Goal: Transaction & Acquisition: Book appointment/travel/reservation

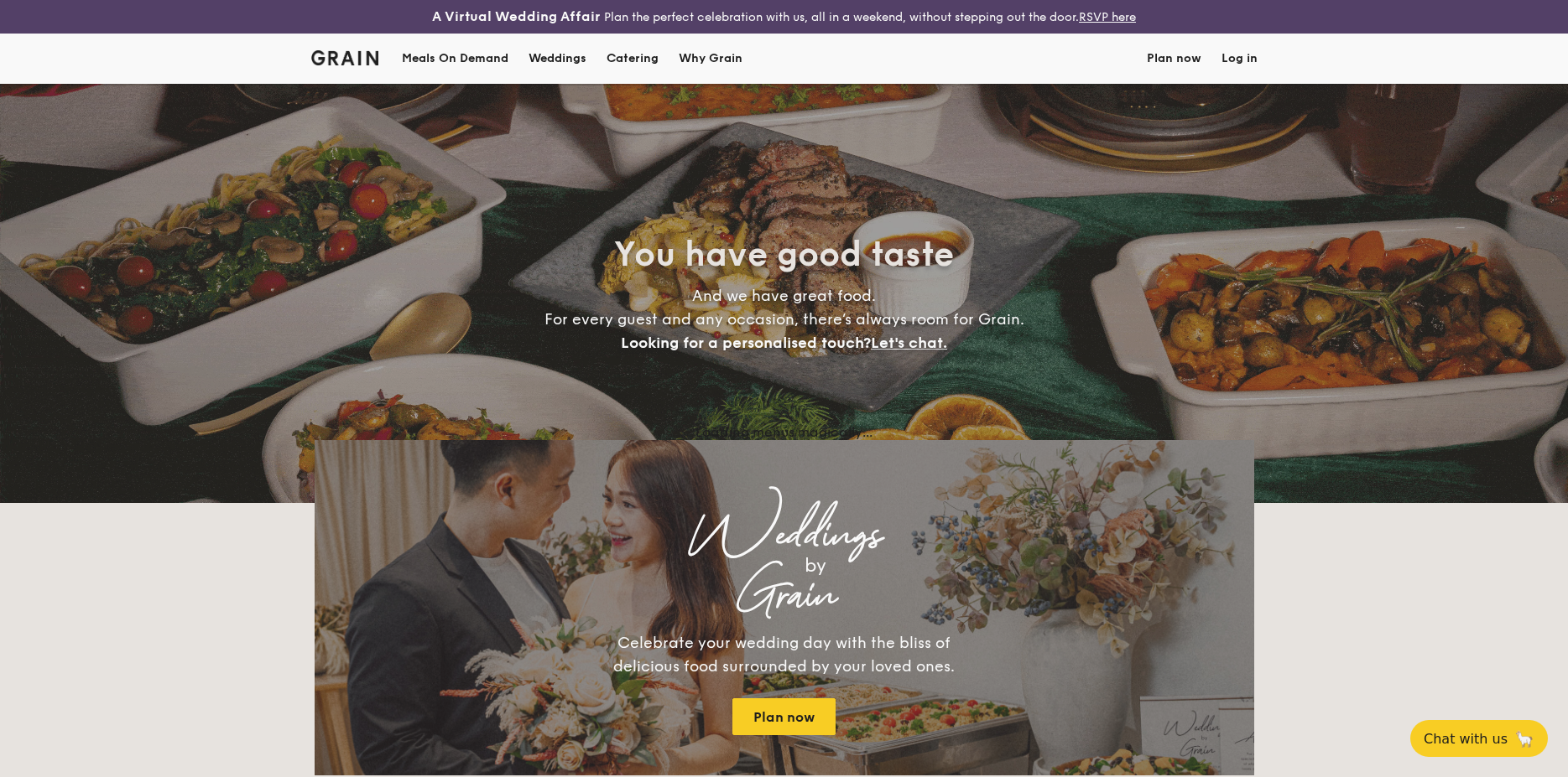
select select
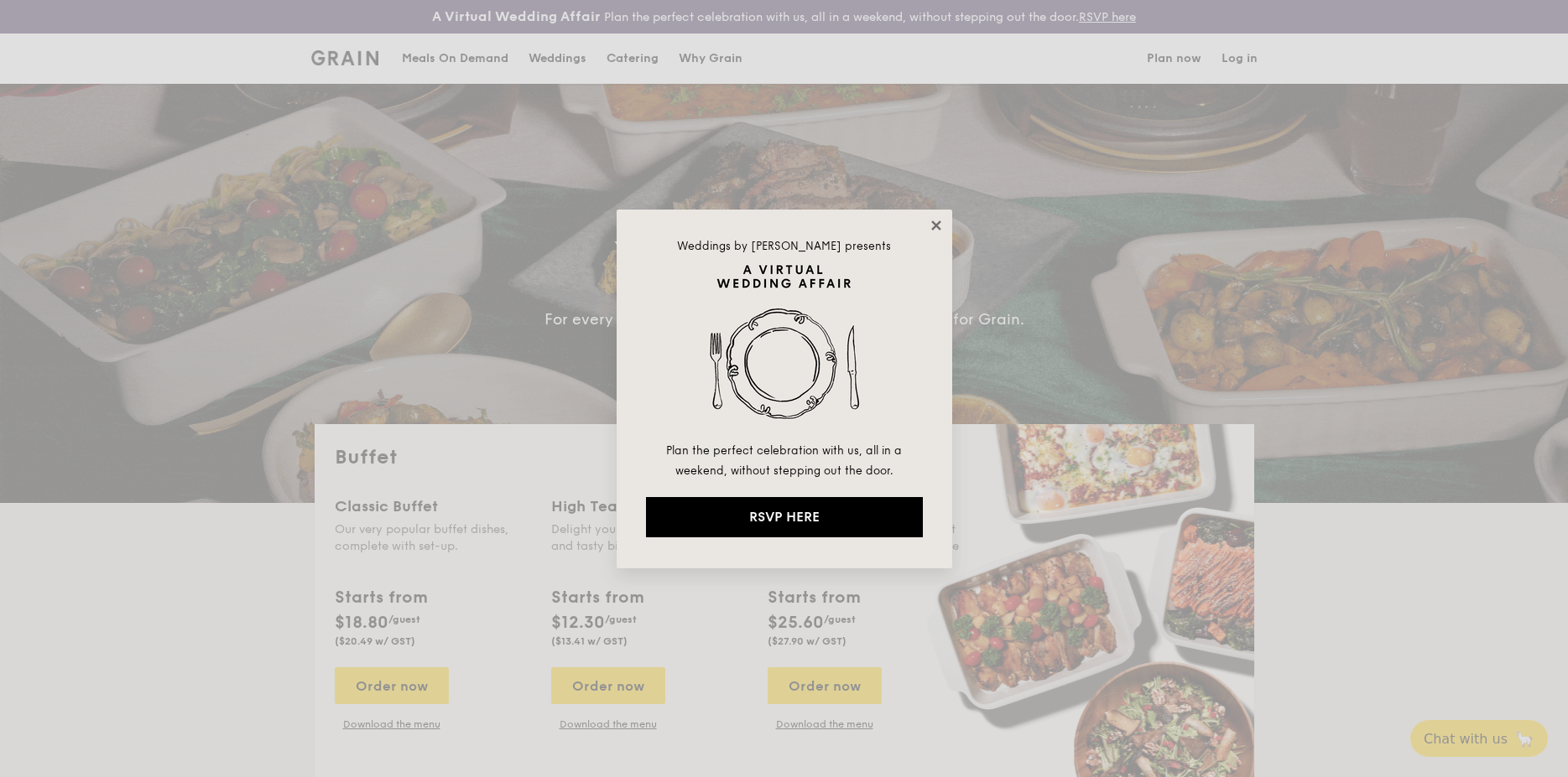
click at [936, 226] on icon at bounding box center [935, 225] width 15 height 15
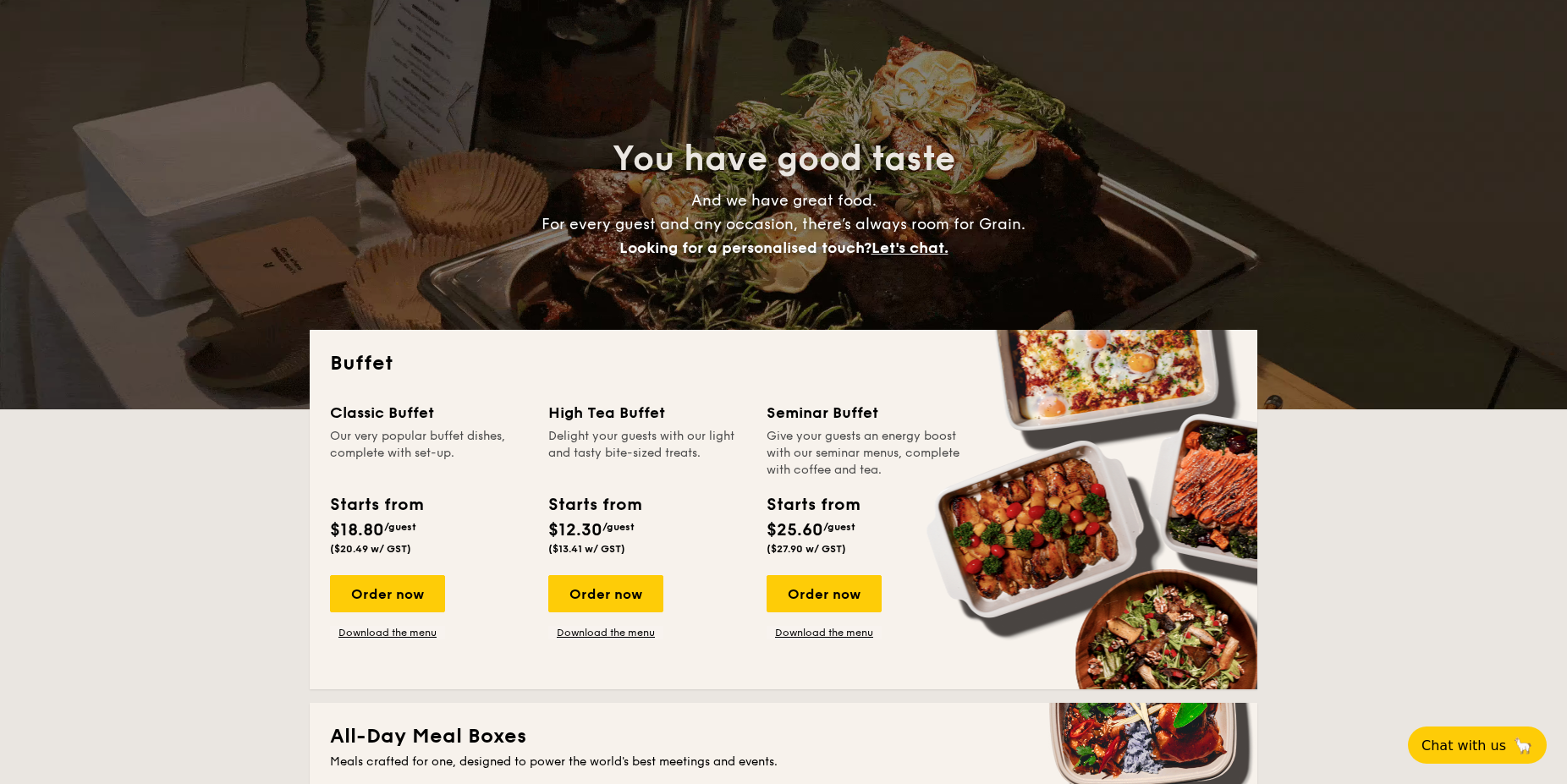
scroll to position [172, 0]
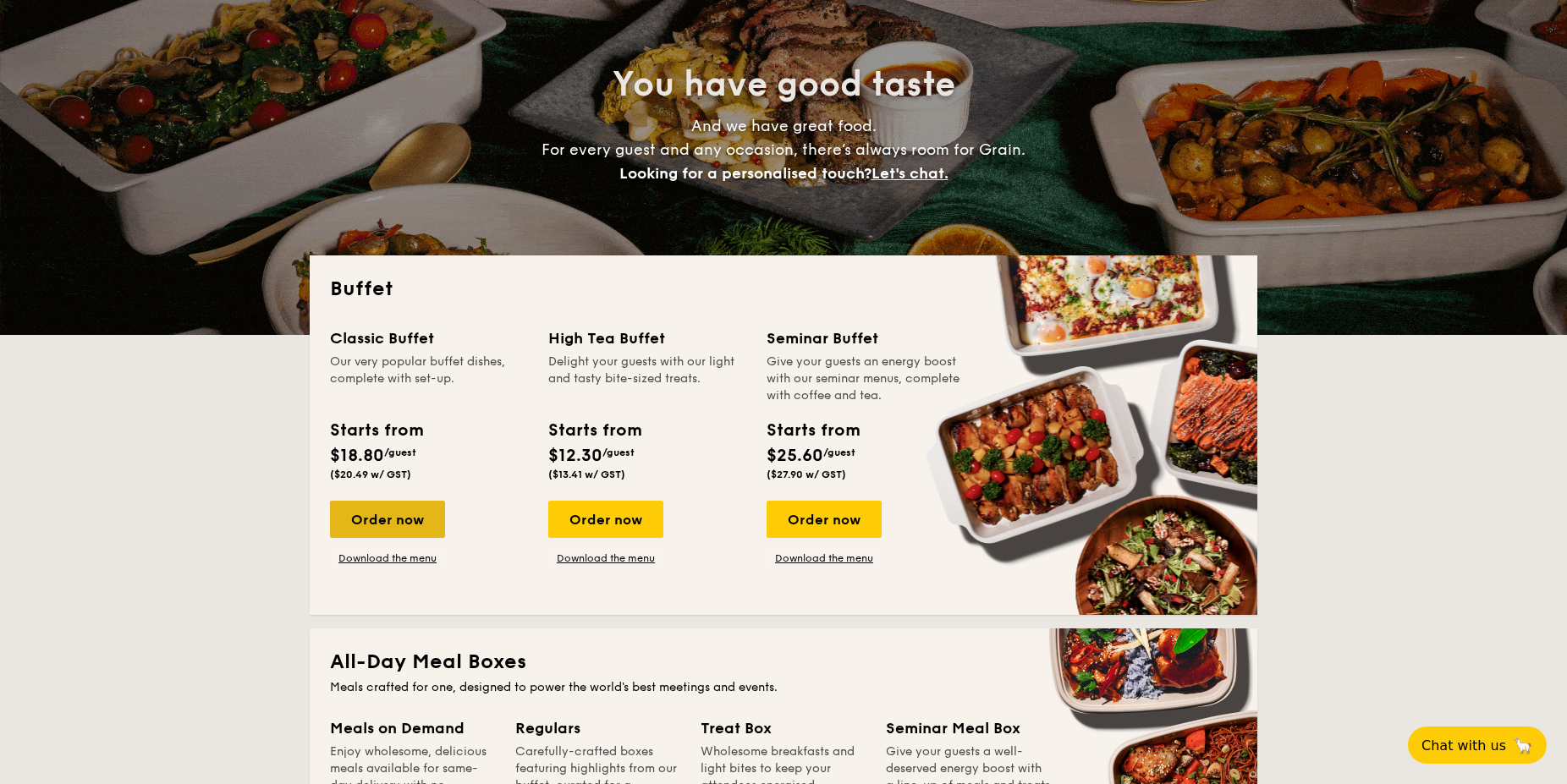
click at [361, 528] on div "Order now" at bounding box center [387, 519] width 115 height 37
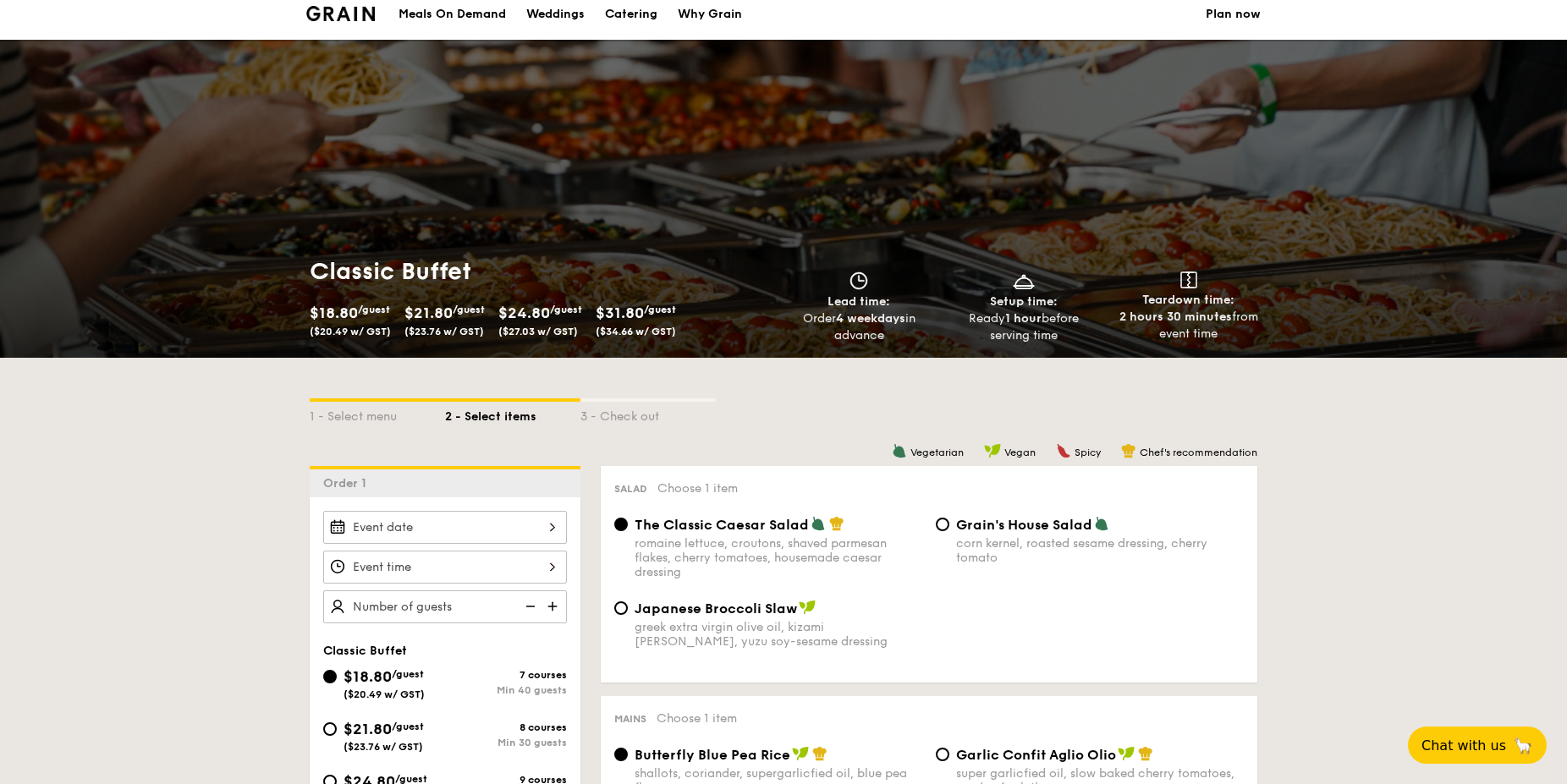
scroll to position [86, 0]
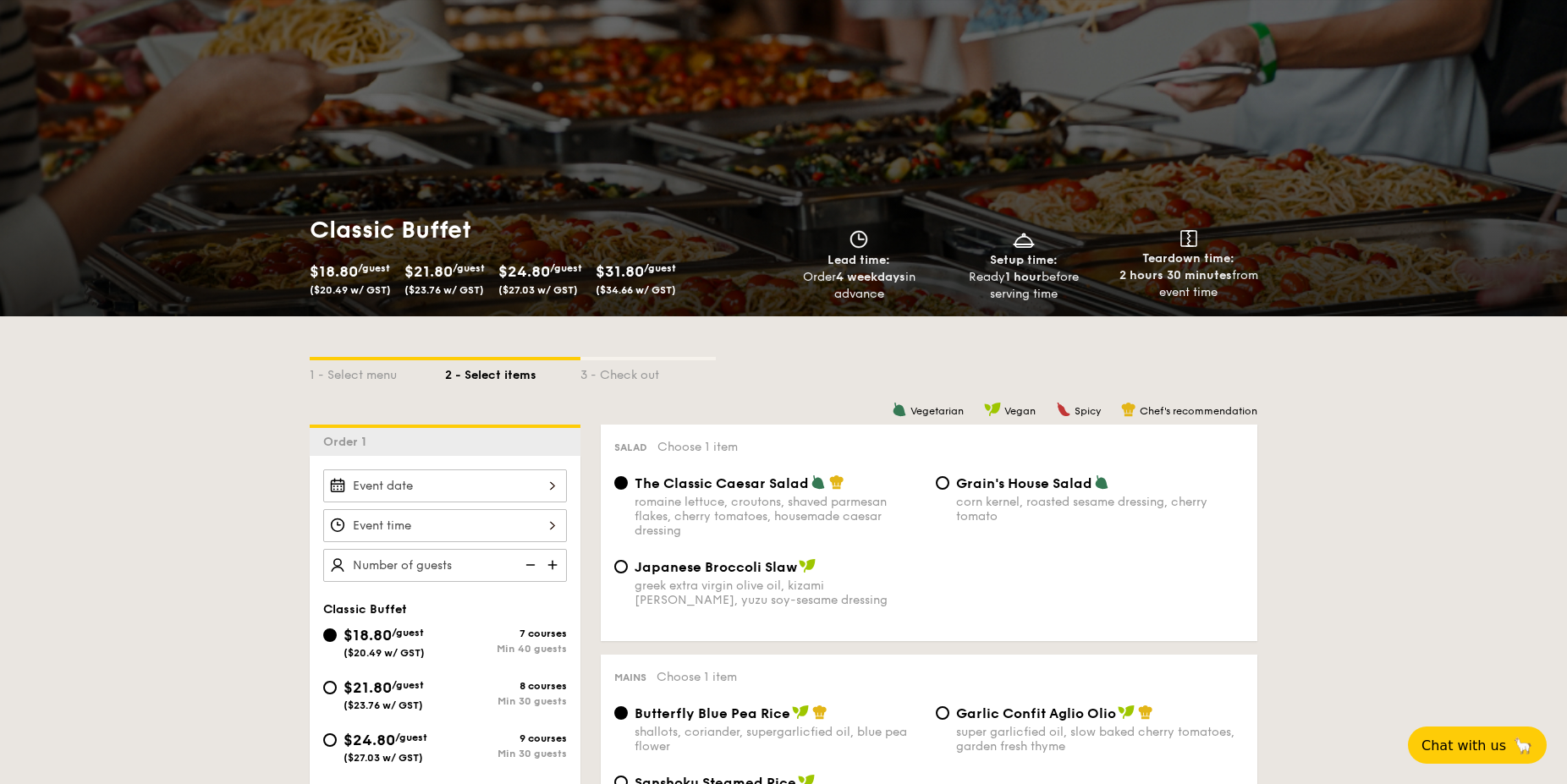
click at [556, 489] on div at bounding box center [445, 486] width 244 height 33
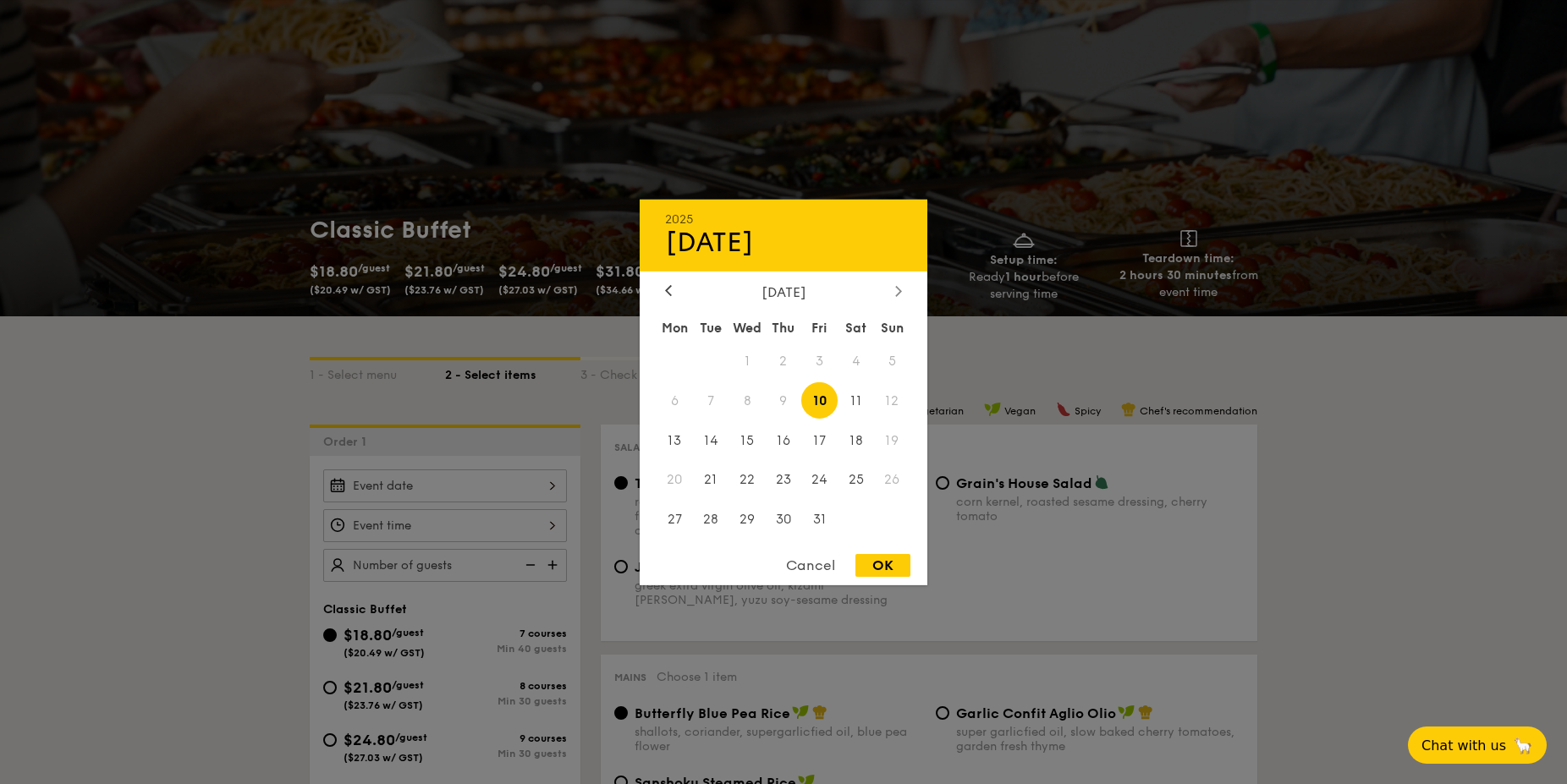
click at [905, 291] on div at bounding box center [898, 291] width 15 height 16
click at [897, 291] on icon at bounding box center [899, 290] width 7 height 11
click at [753, 403] on span "10" at bounding box center [747, 400] width 36 height 36
click at [871, 560] on div "OK" at bounding box center [883, 565] width 55 height 23
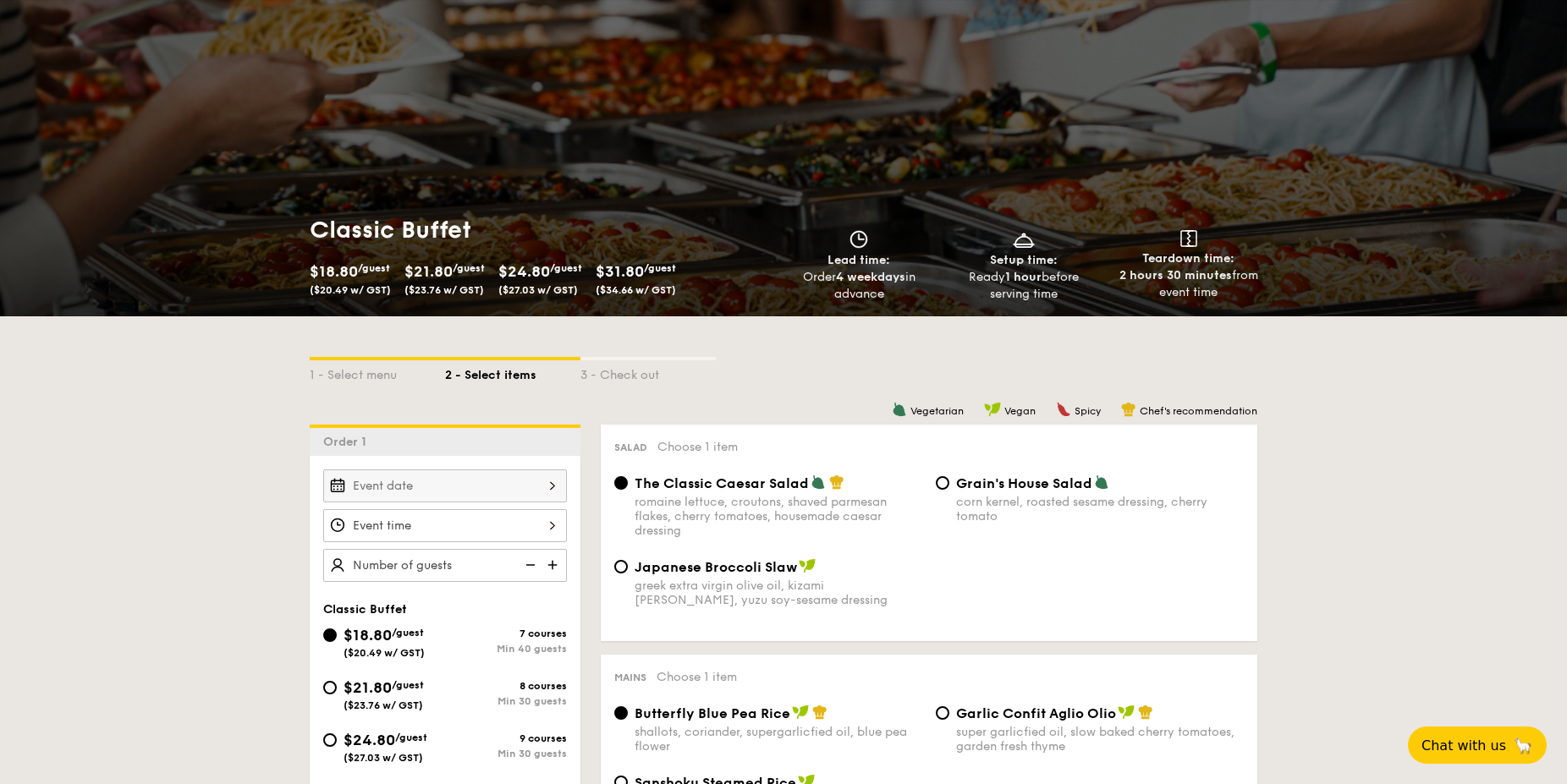
type input "[DATE]"
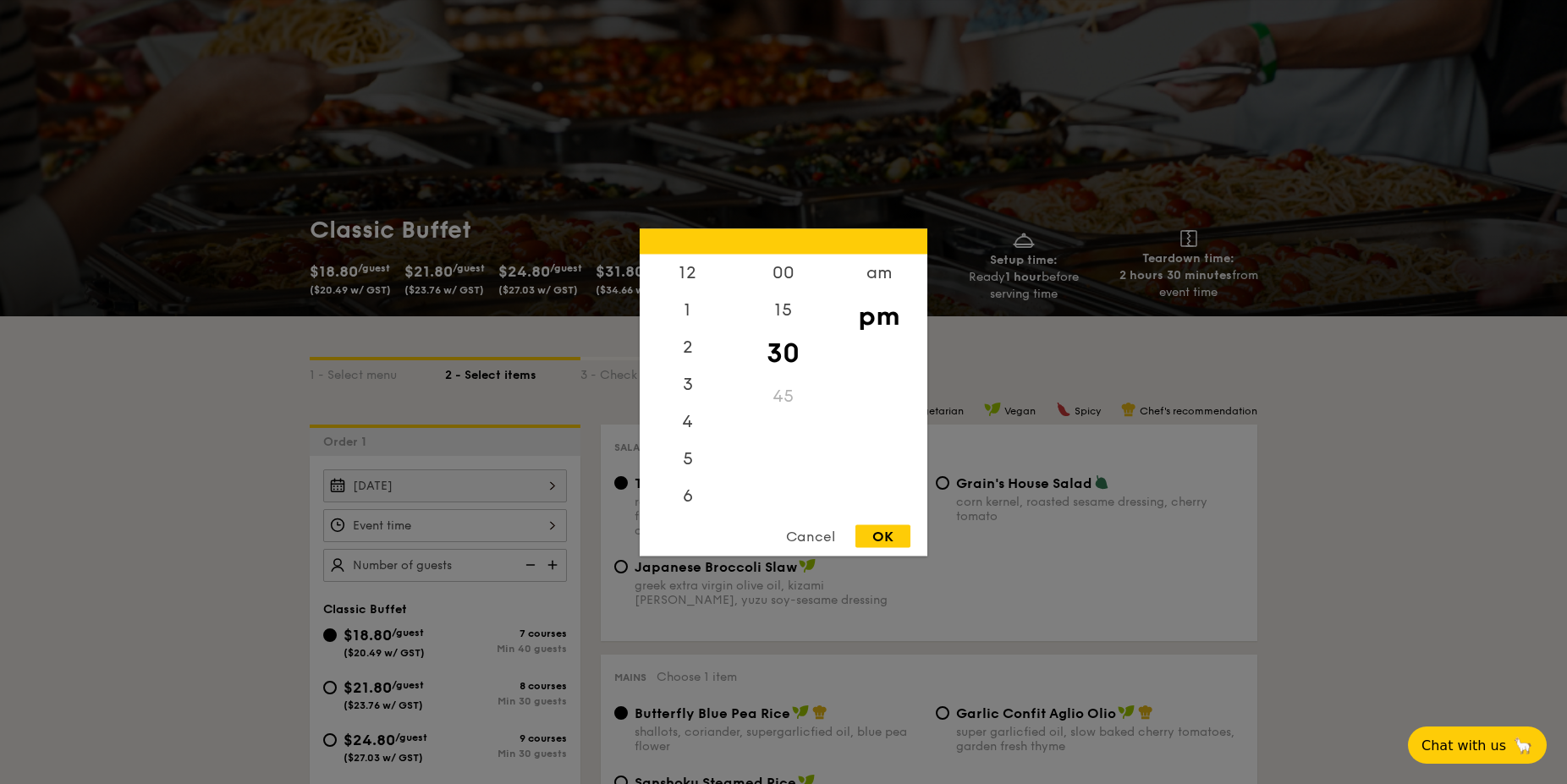
click at [550, 529] on div "12 1 2 3 4 5 6 7 8 9 10 11 00 15 30 45 am pm Cancel OK" at bounding box center [445, 526] width 244 height 33
click at [683, 271] on div "12" at bounding box center [688, 279] width 96 height 49
click at [769, 281] on div "00" at bounding box center [783, 279] width 96 height 49
click at [881, 530] on div "OK" at bounding box center [883, 536] width 55 height 23
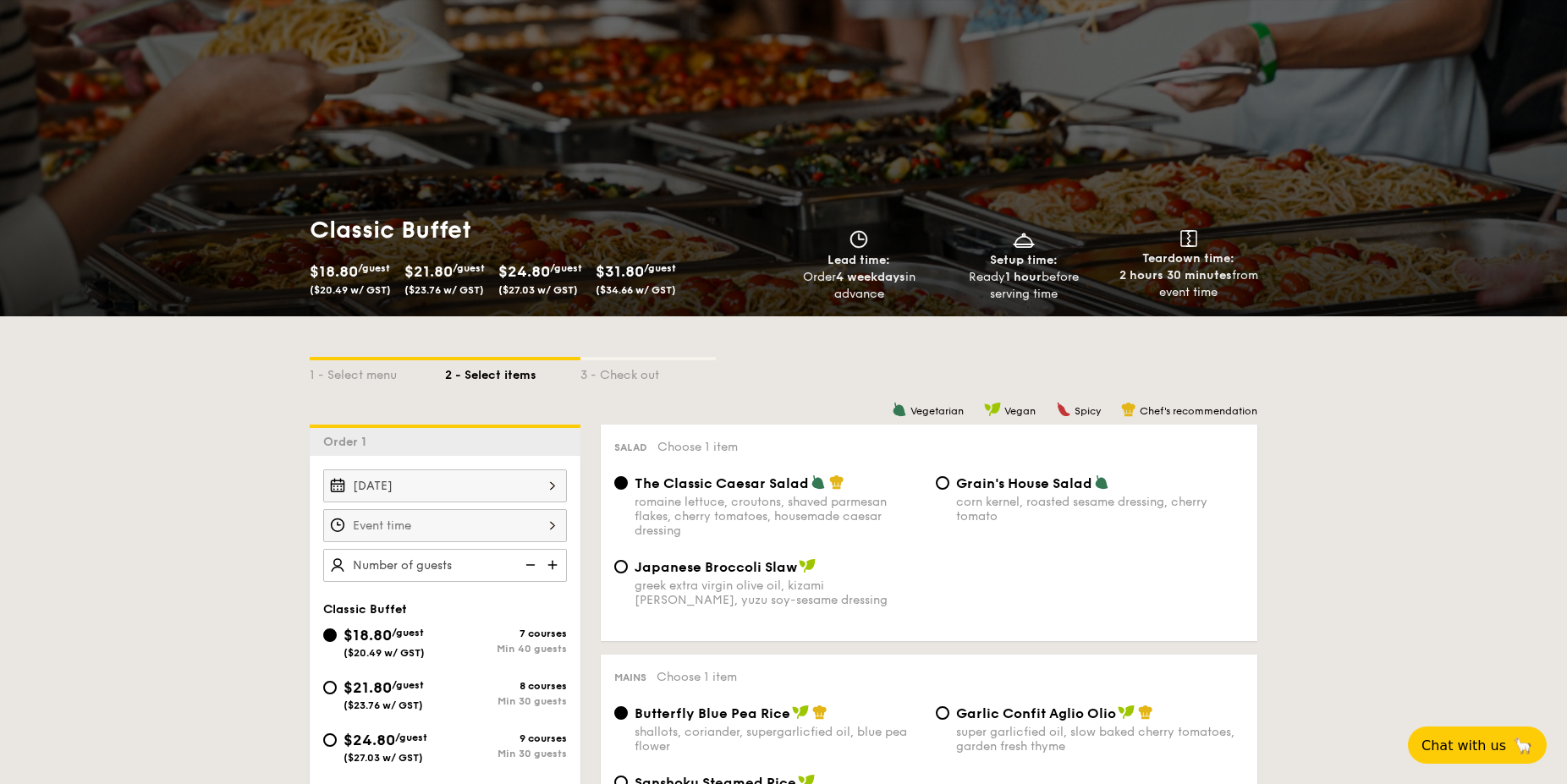
type input "12:00PM"
click at [555, 563] on img at bounding box center [554, 565] width 26 height 33
type input "40 guests"
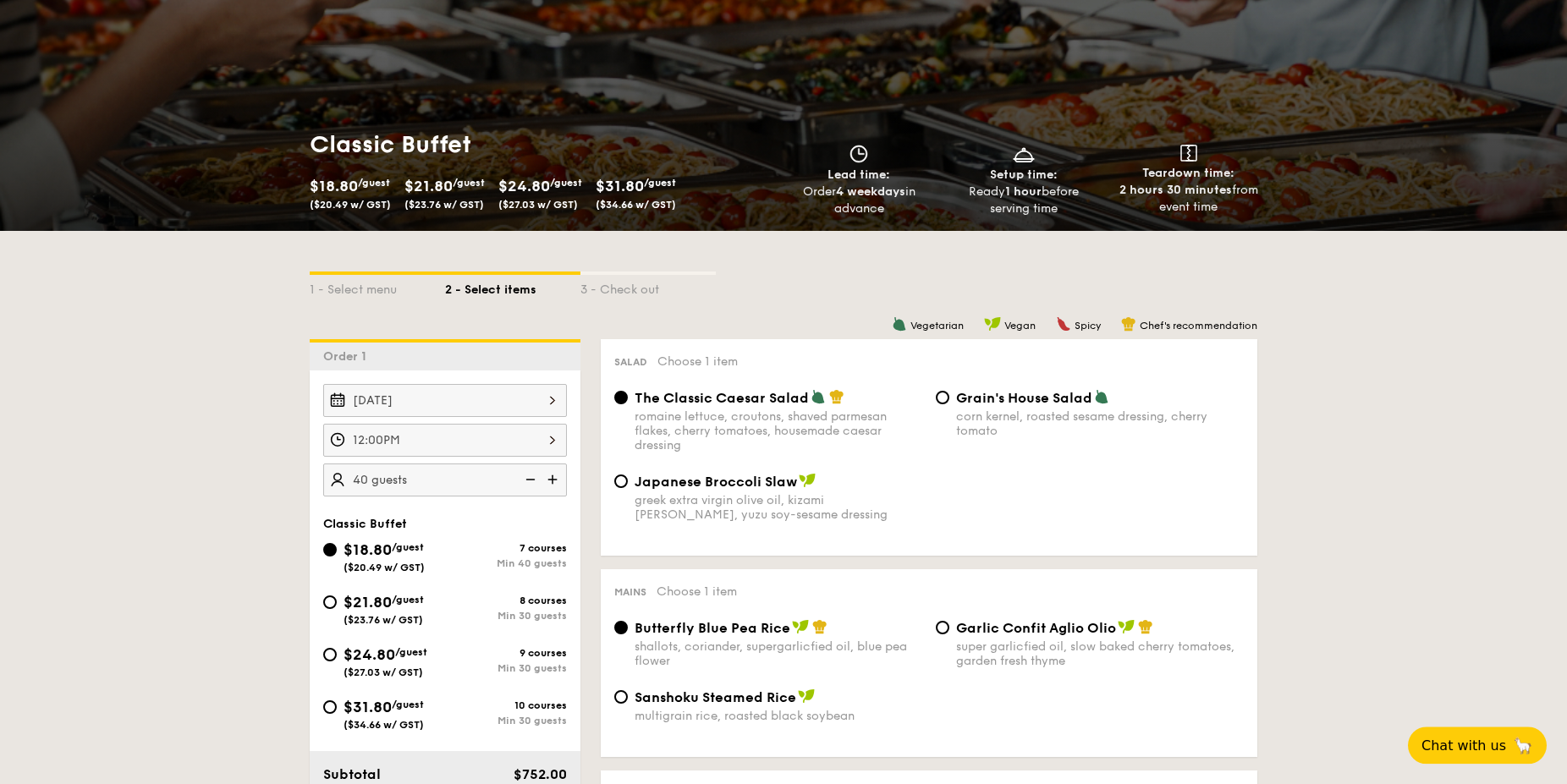
scroll to position [258, 0]
